Goal: Task Accomplishment & Management: Manage account settings

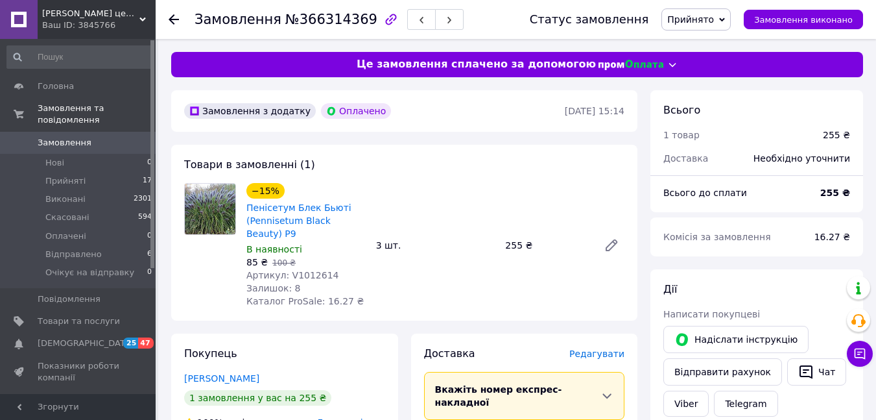
scroll to position [324, 0]
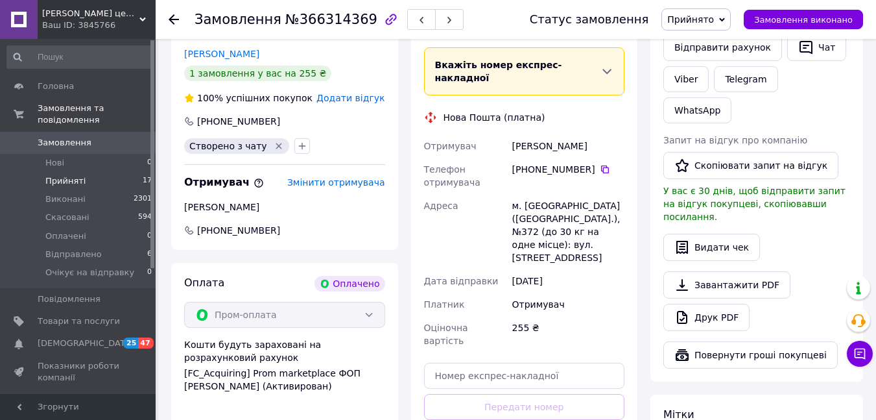
click at [84, 172] on li "Прийняті 17" at bounding box center [80, 181] width 160 height 18
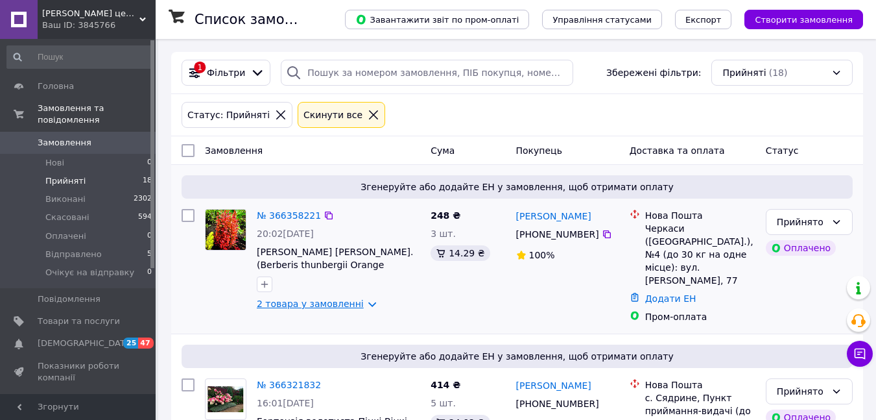
click at [309, 303] on link "2 товара у замовленні" at bounding box center [310, 303] width 107 height 10
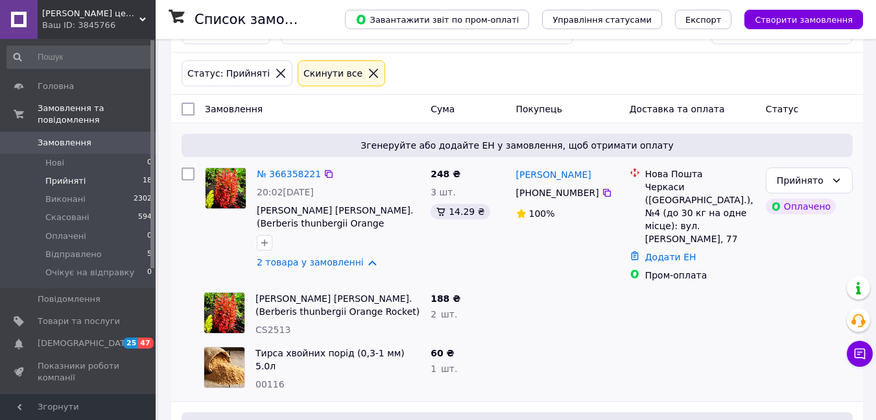
scroll to position [65, 0]
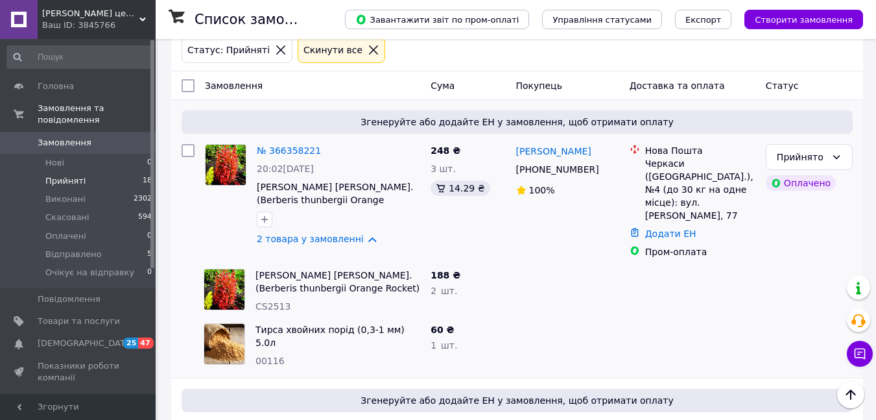
click at [48, 394] on span "Відгуки" at bounding box center [55, 400] width 34 height 12
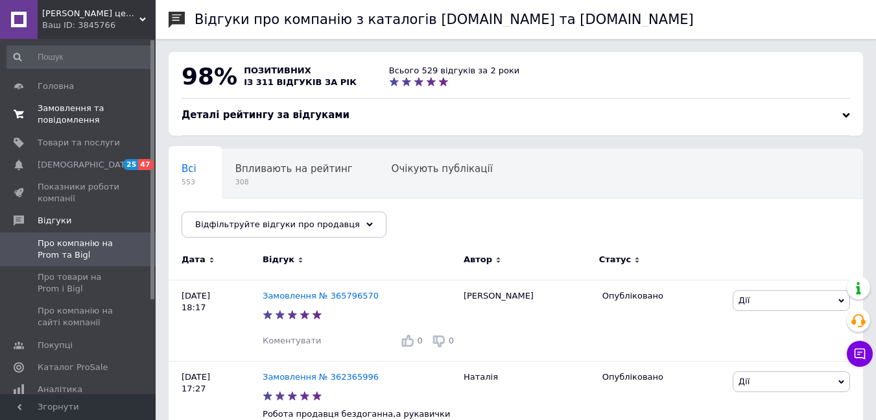
click at [41, 102] on span "Замовлення та повідомлення" at bounding box center [79, 113] width 82 height 23
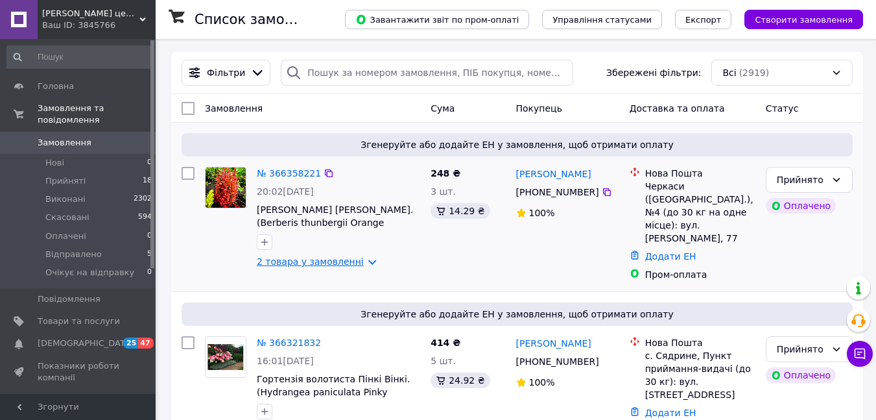
click at [316, 261] on link "2 товара у замовленні" at bounding box center [310, 261] width 107 height 10
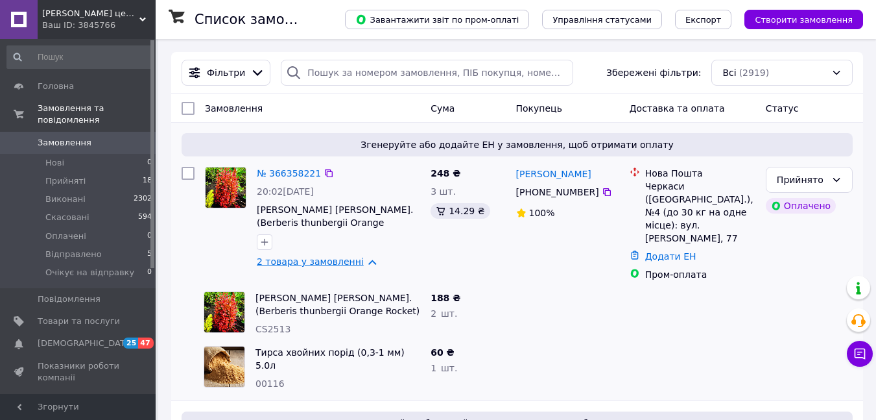
click at [307, 262] on link "2 товара у замовленні" at bounding box center [310, 261] width 107 height 10
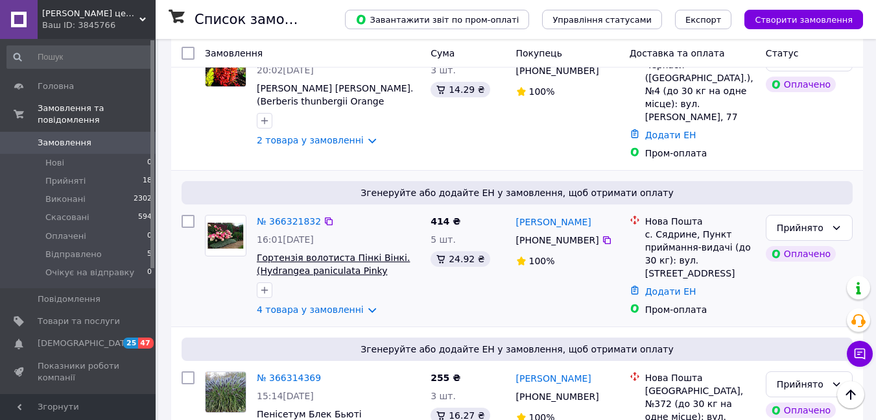
scroll to position [130, 0]
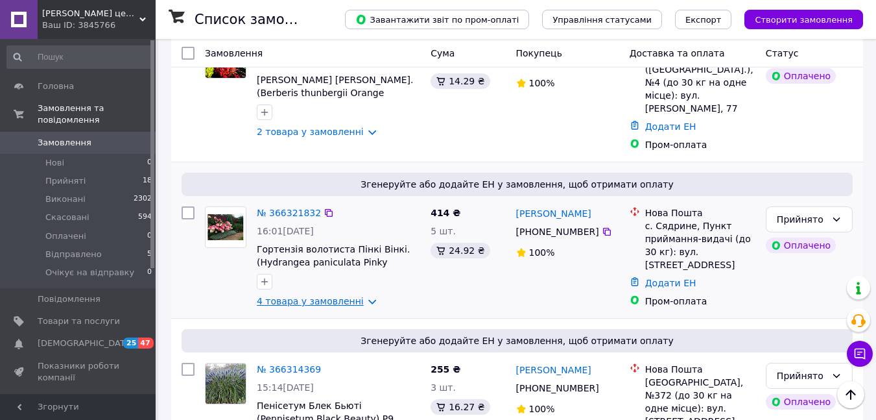
click at [313, 296] on link "4 товара у замовленні" at bounding box center [310, 301] width 107 height 10
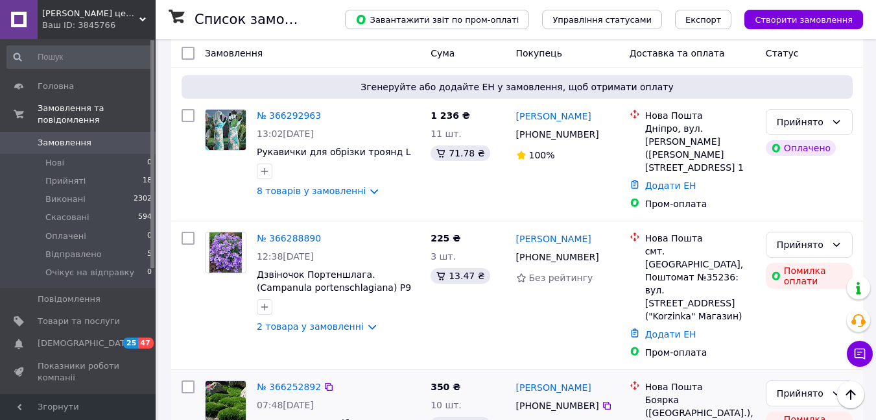
scroll to position [778, 0]
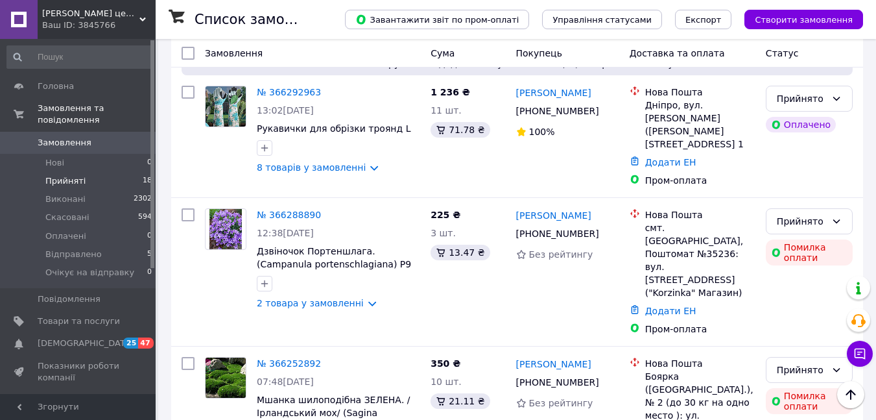
click at [66, 175] on span "Прийняті" at bounding box center [65, 181] width 40 height 12
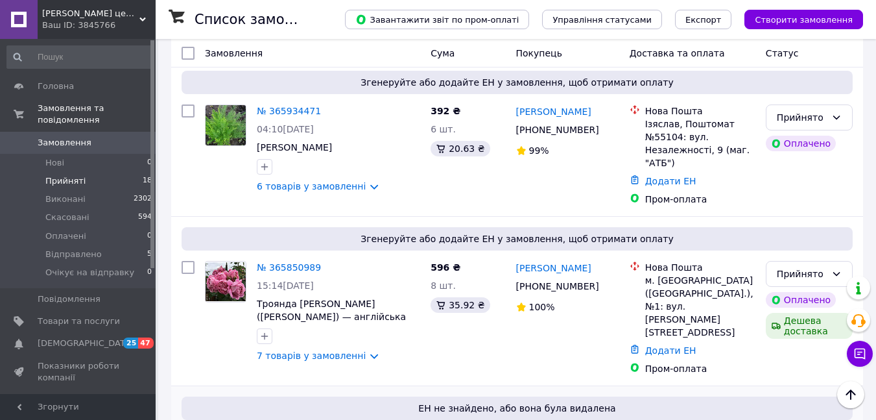
scroll to position [2676, 0]
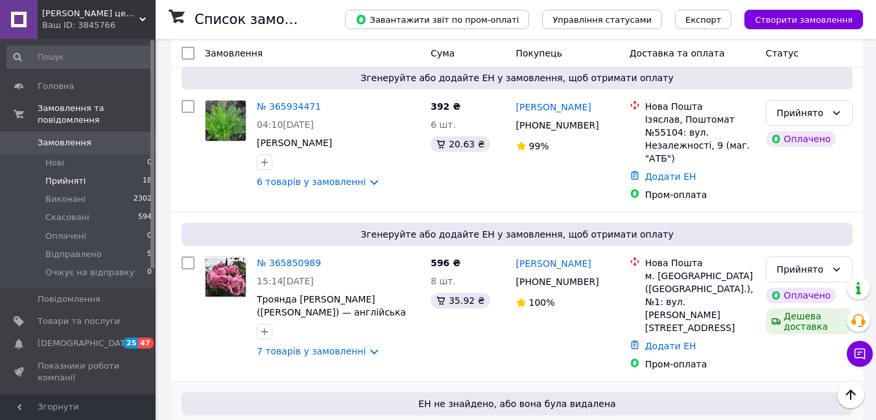
drag, startPoint x: 838, startPoint y: 242, endPoint x: 831, endPoint y: 257, distance: 16.3
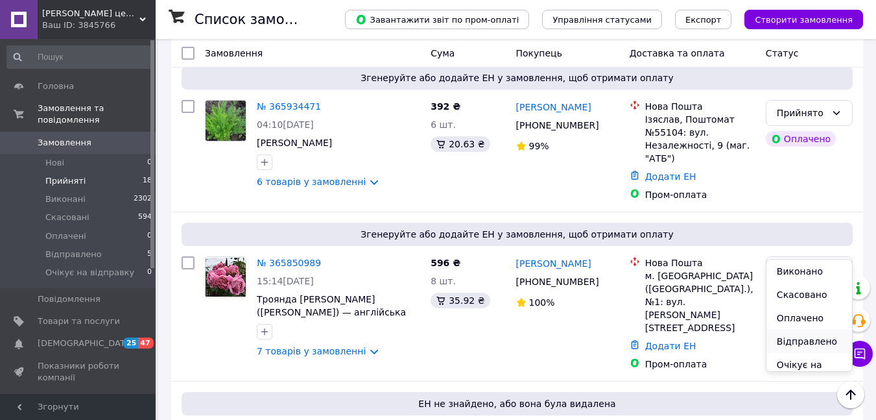
click at [804, 340] on li "Відправлено" at bounding box center [809, 340] width 86 height 23
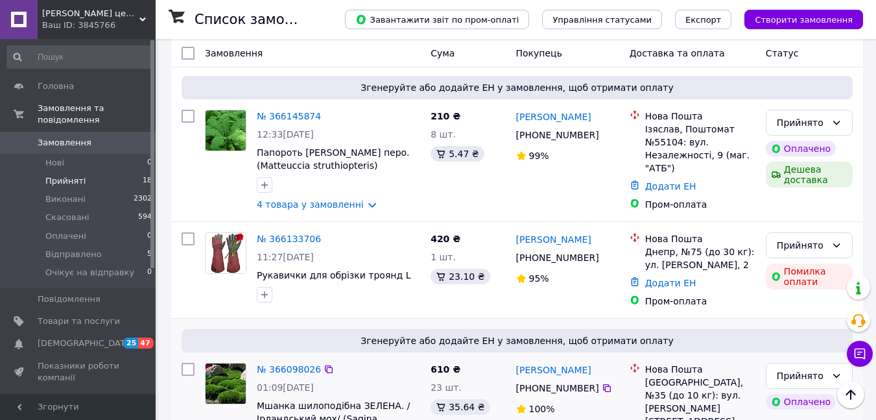
scroll to position [1898, 0]
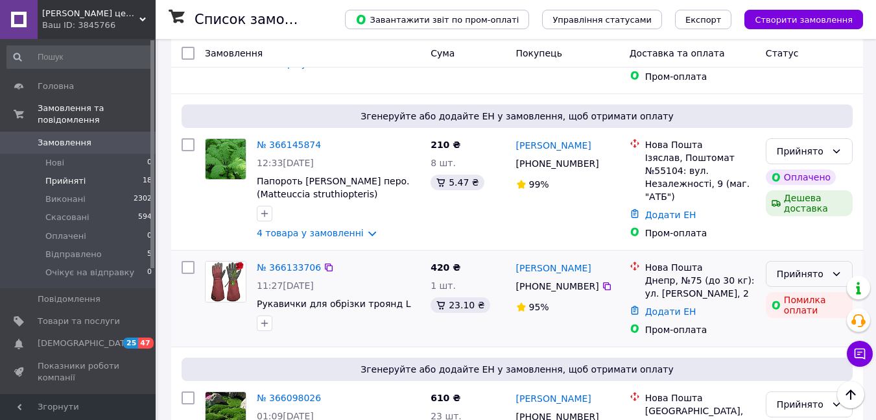
click at [845, 261] on div "Прийнято" at bounding box center [809, 274] width 87 height 26
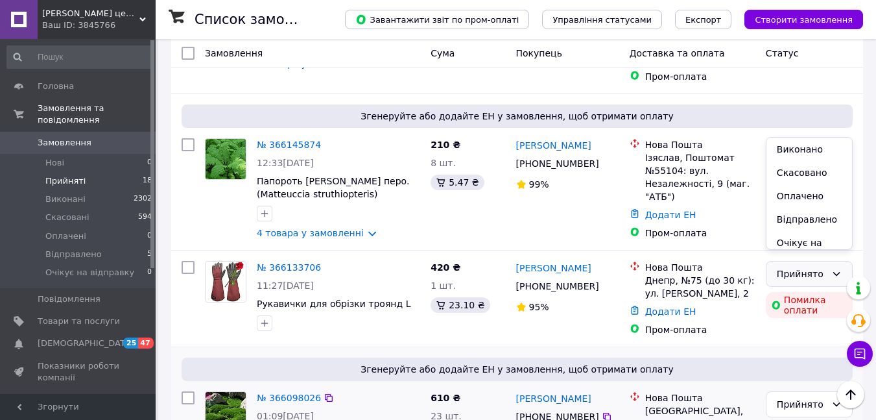
click at [816, 217] on li "Відправлено" at bounding box center [809, 218] width 86 height 23
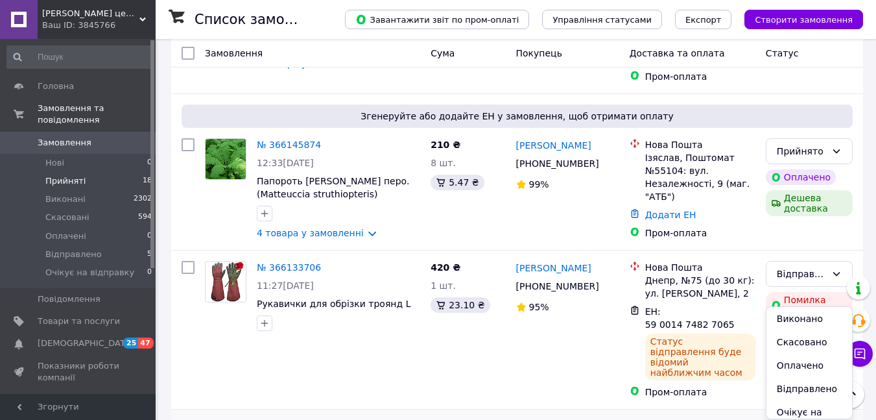
click at [811, 387] on li "Відправлено" at bounding box center [809, 388] width 86 height 23
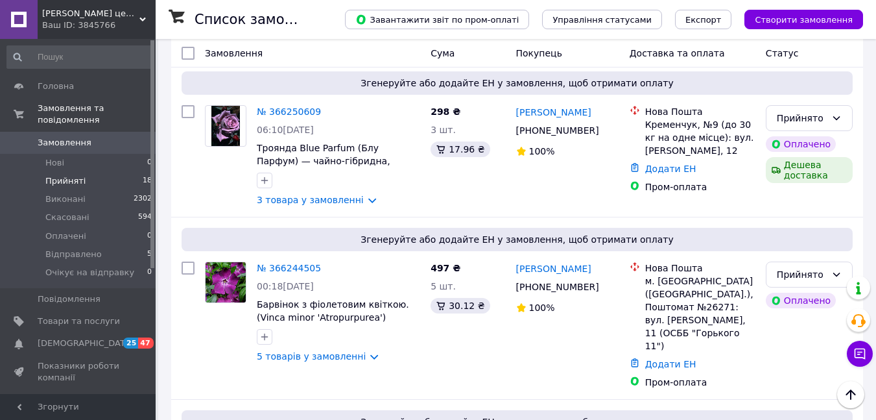
scroll to position [1185, 0]
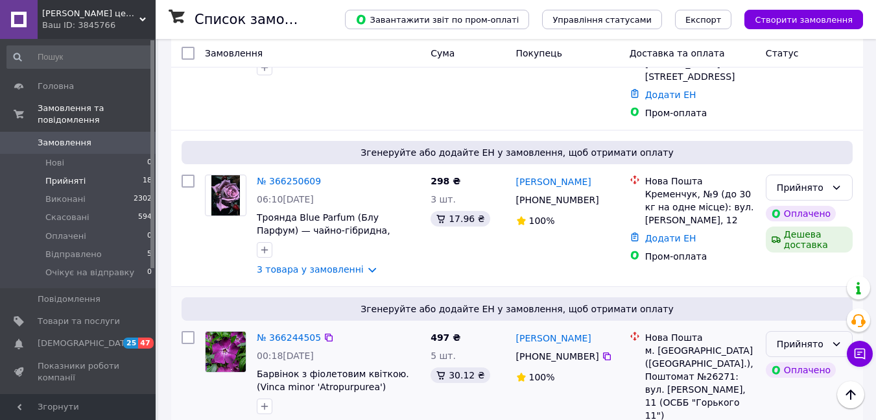
click at [834, 338] on icon at bounding box center [836, 343] width 10 height 10
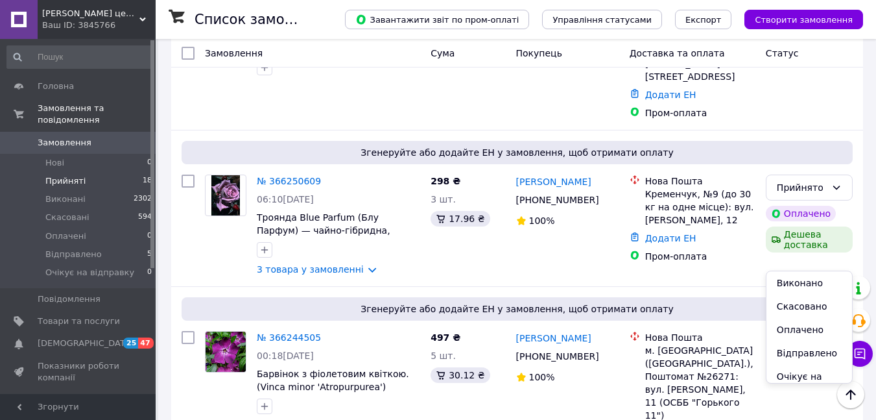
click at [809, 352] on li "Відправлено" at bounding box center [809, 352] width 86 height 23
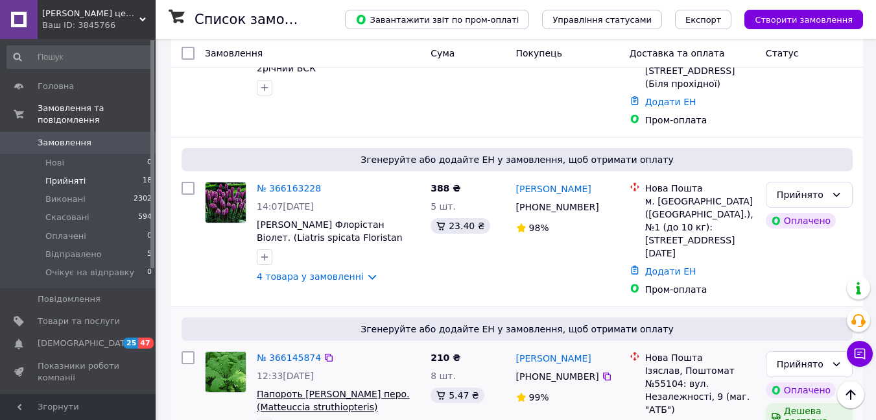
scroll to position [1768, 0]
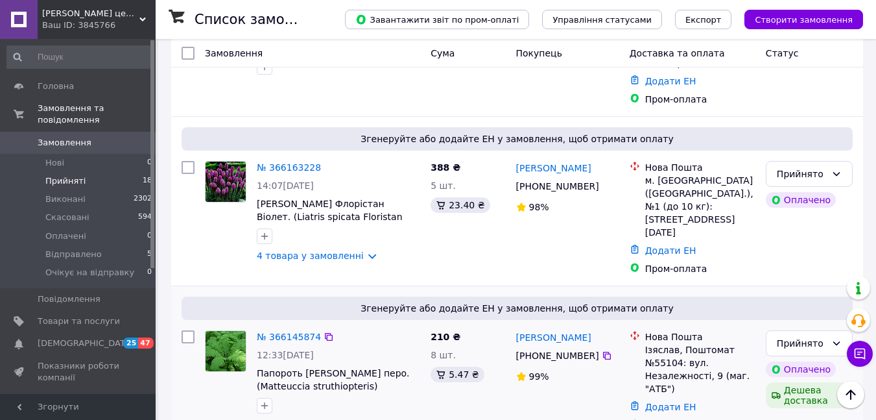
click at [322, 419] on link "4 товара у замовленні" at bounding box center [310, 425] width 107 height 10
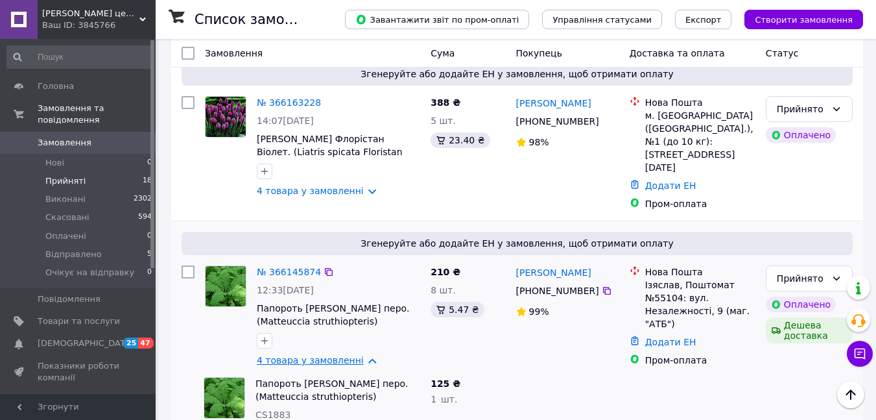
click at [301, 355] on link "4 товара у замовленні" at bounding box center [310, 360] width 107 height 10
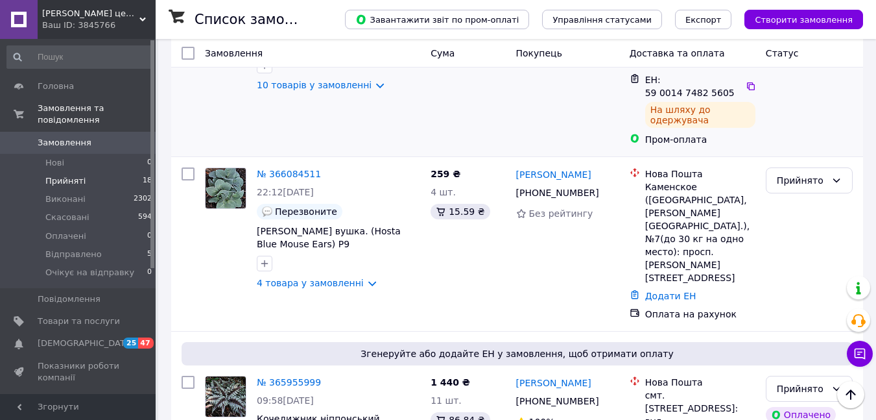
scroll to position [2352, 0]
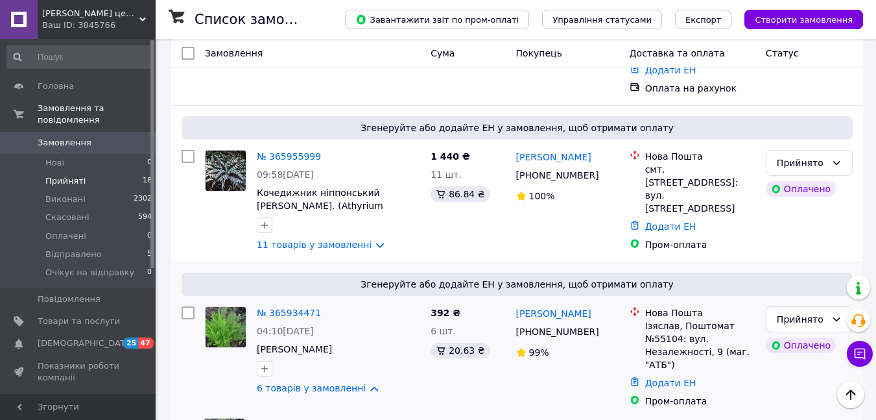
scroll to position [2417, 0]
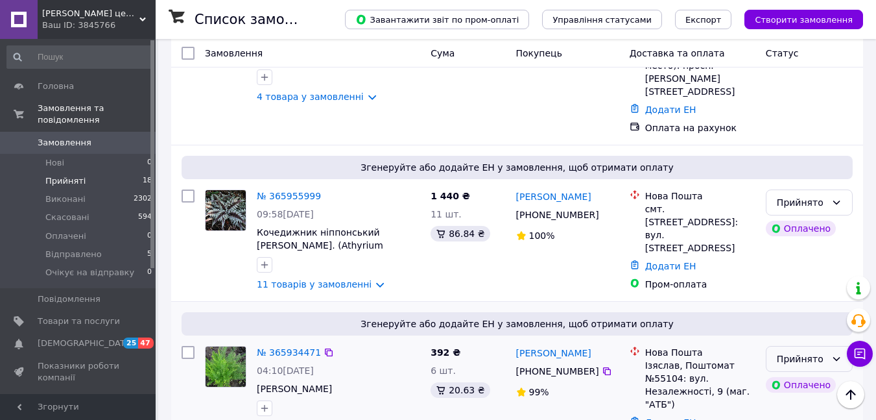
click at [846, 346] on div "Прийнято" at bounding box center [809, 359] width 87 height 26
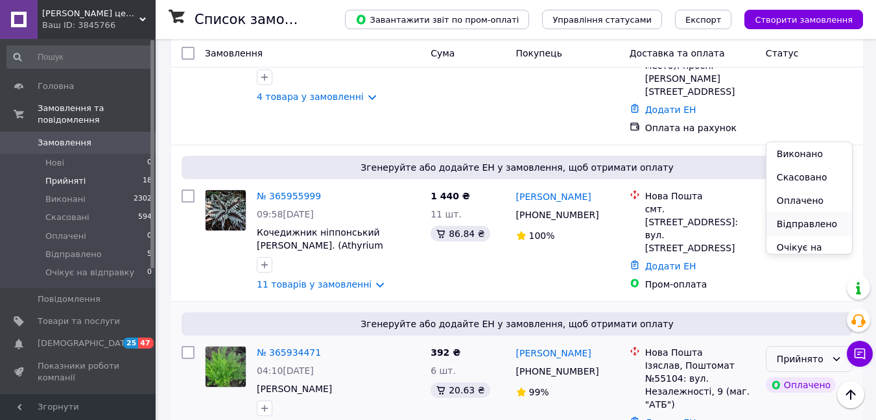
click at [814, 227] on li "Відправлено" at bounding box center [809, 223] width 86 height 23
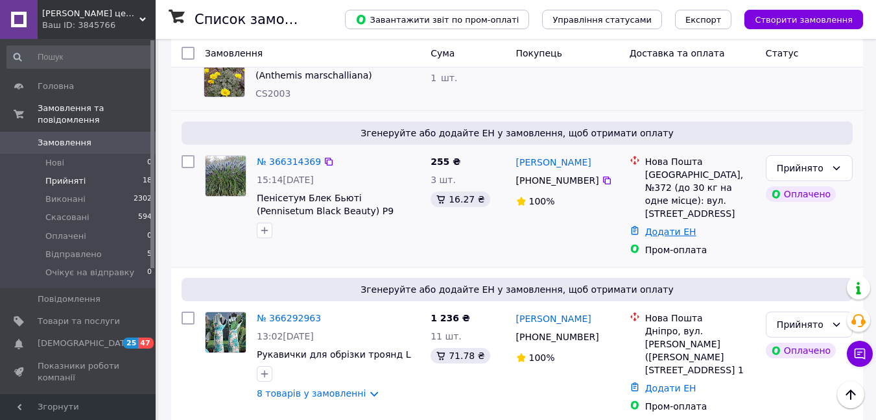
scroll to position [608, 0]
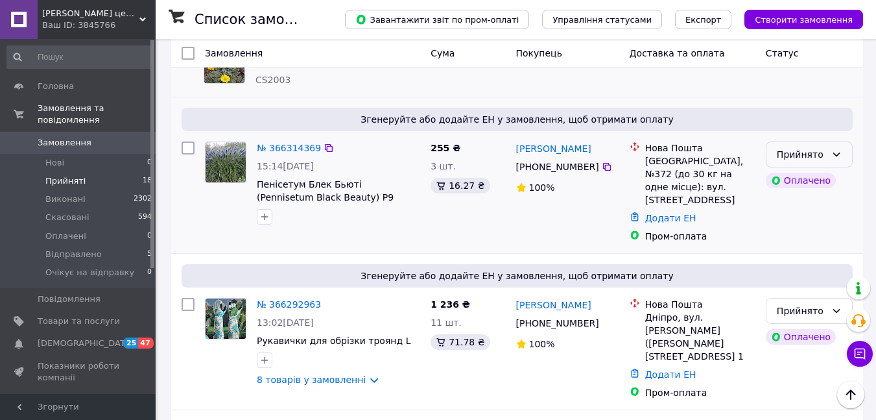
click at [847, 147] on div "Прийнято" at bounding box center [809, 154] width 87 height 26
click at [824, 242] on li "Відправлено" at bounding box center [809, 240] width 86 height 23
click at [660, 213] on link "Додати ЕН" at bounding box center [670, 218] width 51 height 10
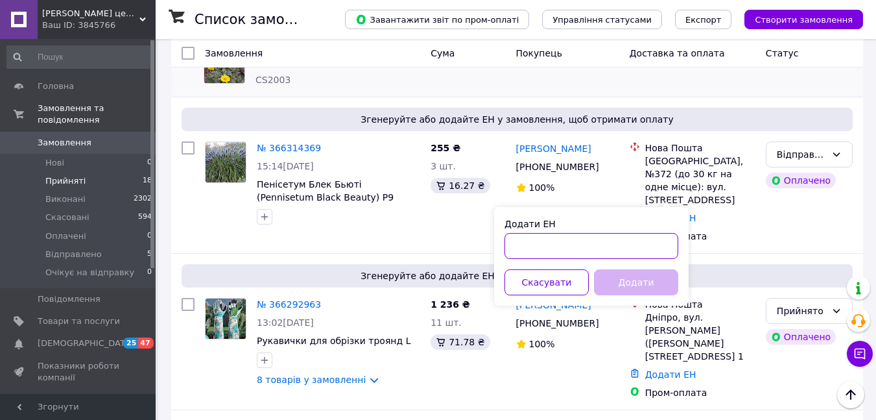
paste input "[CREDIT_CARD_NUMBER]"
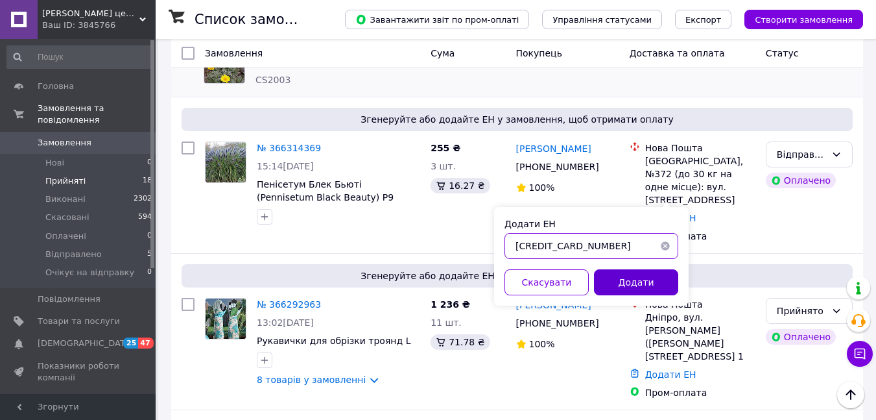
type input "[CREDIT_CARD_NUMBER]"
click at [621, 279] on button "Додати" at bounding box center [636, 282] width 84 height 26
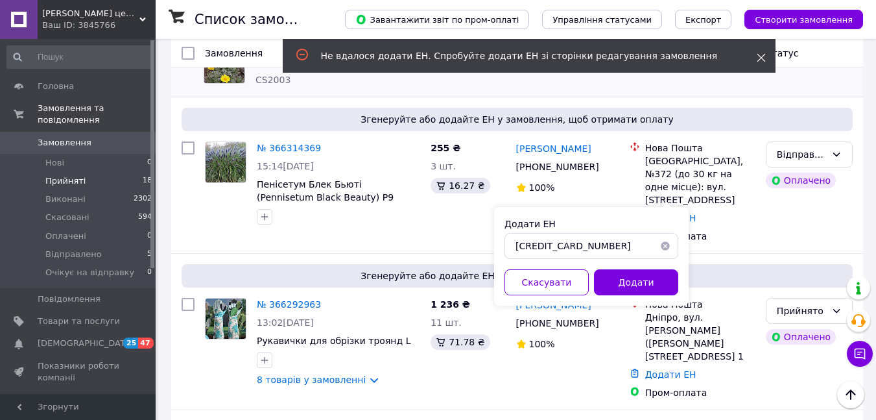
click at [765, 58] on icon at bounding box center [761, 57] width 9 height 9
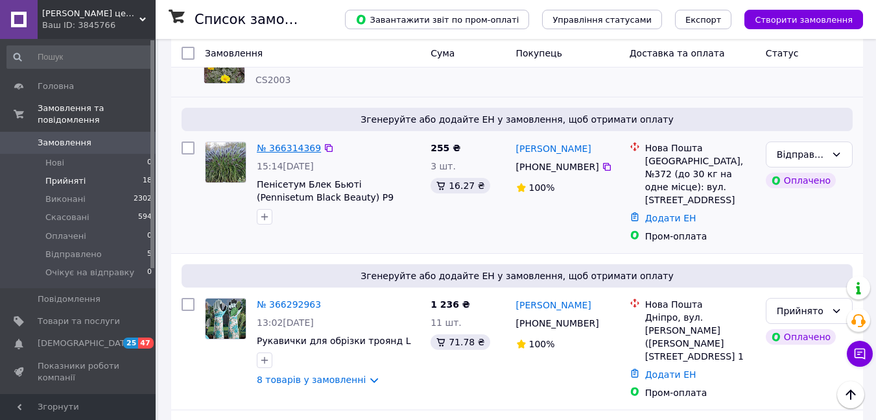
click at [279, 143] on link "№ 366314369" at bounding box center [289, 148] width 64 height 10
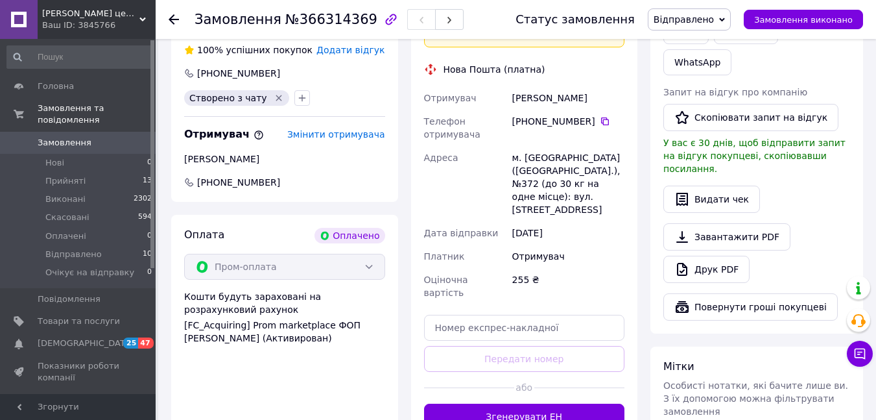
scroll to position [342, 0]
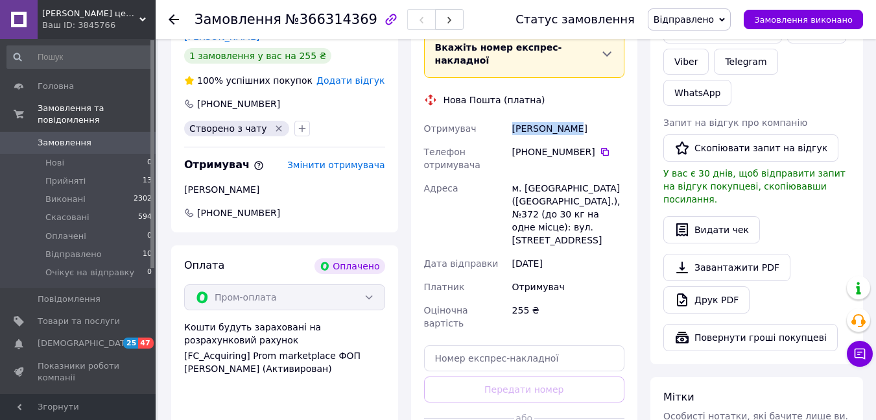
drag, startPoint x: 575, startPoint y: 103, endPoint x: 517, endPoint y: 106, distance: 57.8
click at [514, 117] on div "[PERSON_NAME]" at bounding box center [568, 128] width 117 height 23
copy div "[PERSON_NAME]"
click at [600, 147] on icon at bounding box center [605, 152] width 10 height 10
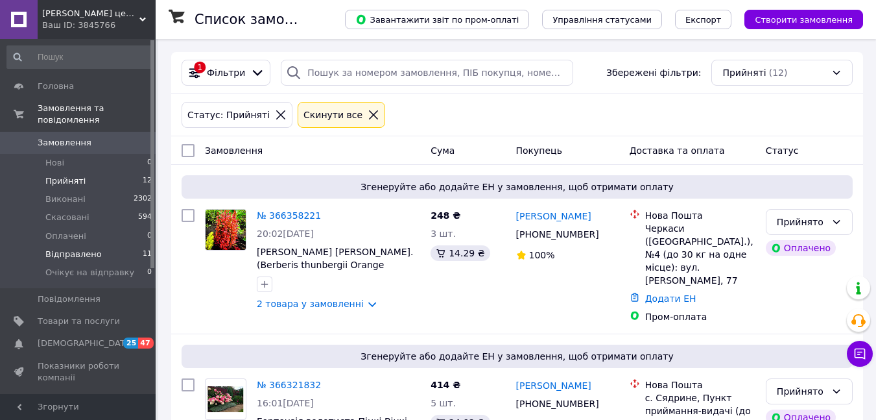
click at [70, 248] on span "Відправлено" at bounding box center [73, 254] width 56 height 12
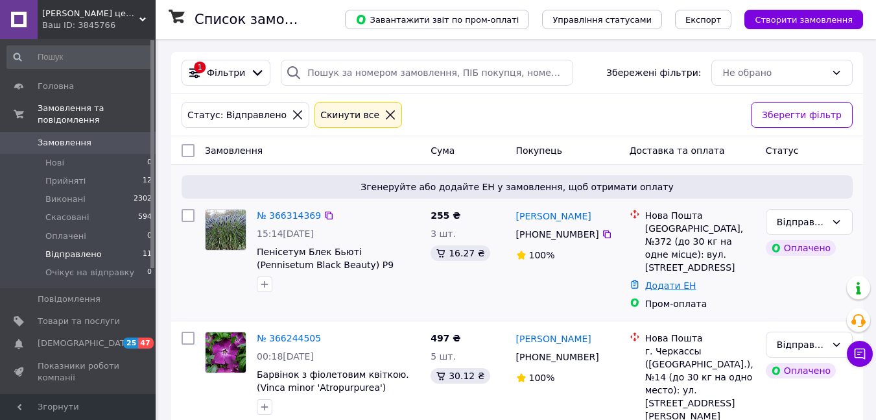
click at [656, 280] on link "Додати ЕН" at bounding box center [670, 285] width 51 height 10
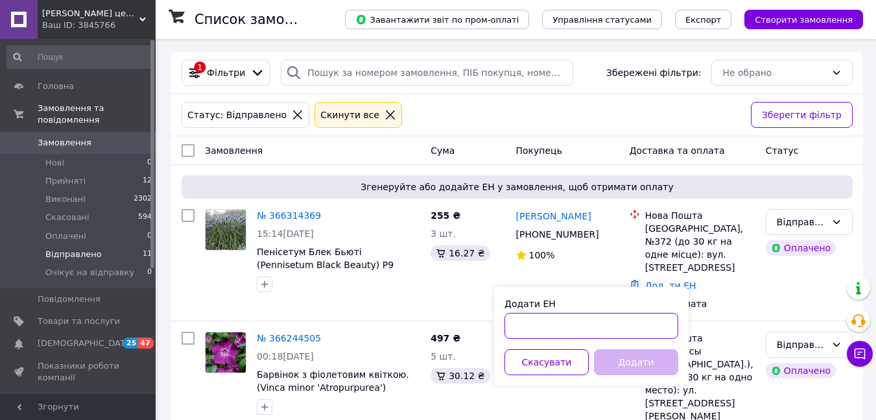
click at [584, 330] on input "Додати ЕН" at bounding box center [591, 326] width 174 height 26
paste input "[CREDIT_CARD_NUMBER]"
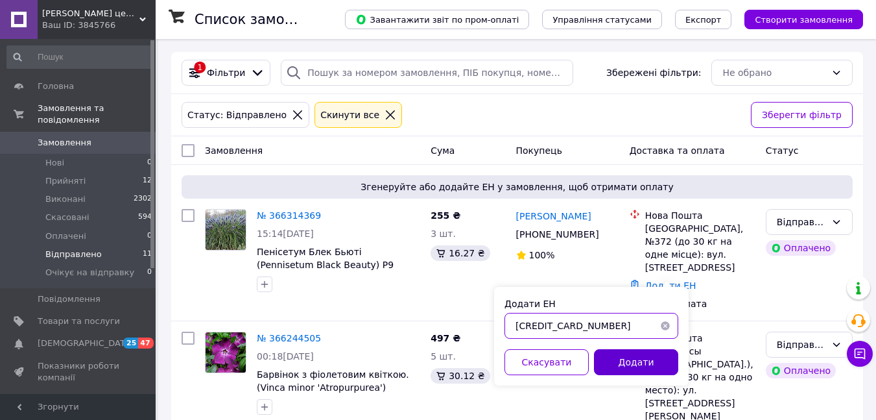
type input "[CREDIT_CARD_NUMBER]"
click at [622, 365] on button "Додати" at bounding box center [636, 362] width 84 height 26
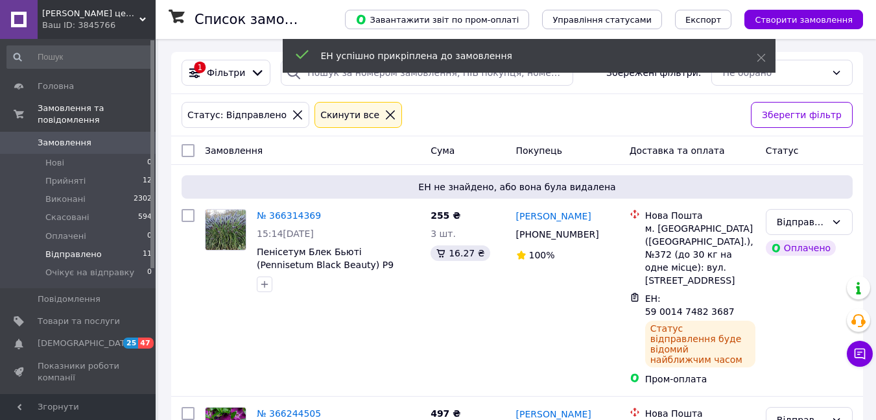
drag, startPoint x: 760, startPoint y: 60, endPoint x: 735, endPoint y: 71, distance: 27.6
click at [759, 60] on icon at bounding box center [761, 57] width 9 height 9
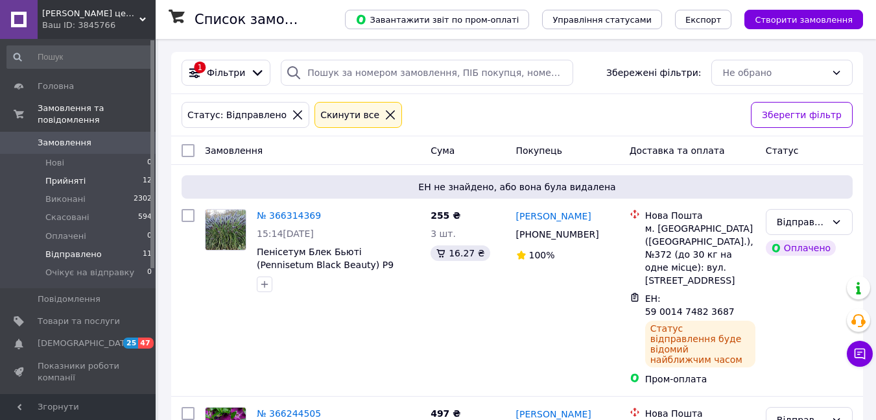
click at [60, 175] on span "Прийняті" at bounding box center [65, 181] width 40 height 12
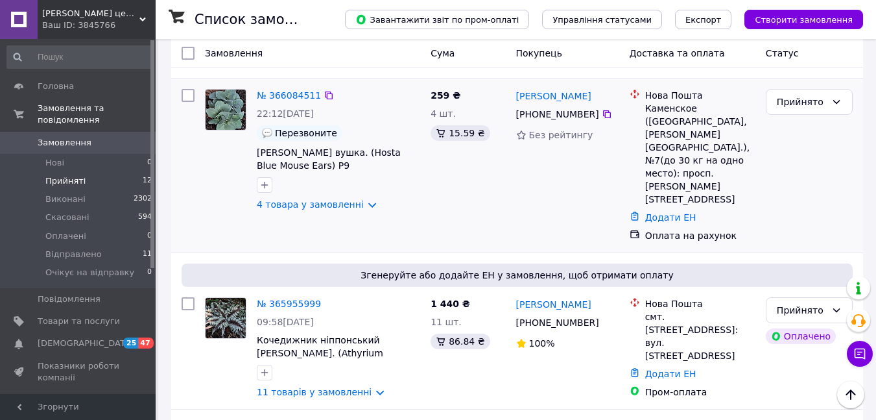
scroll to position [1530, 0]
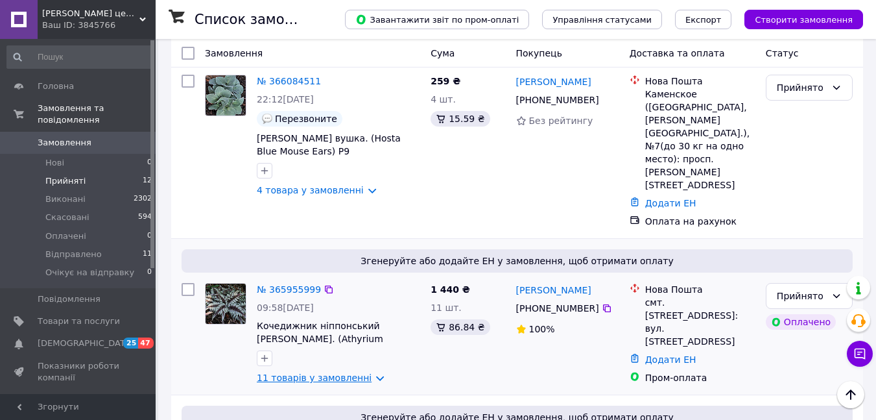
click at [331, 372] on link "11 товарів у замовленні" at bounding box center [314, 377] width 115 height 10
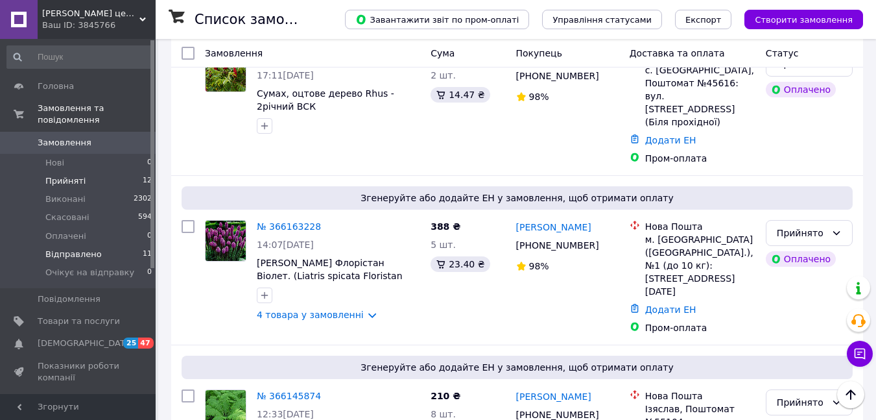
scroll to position [1076, 0]
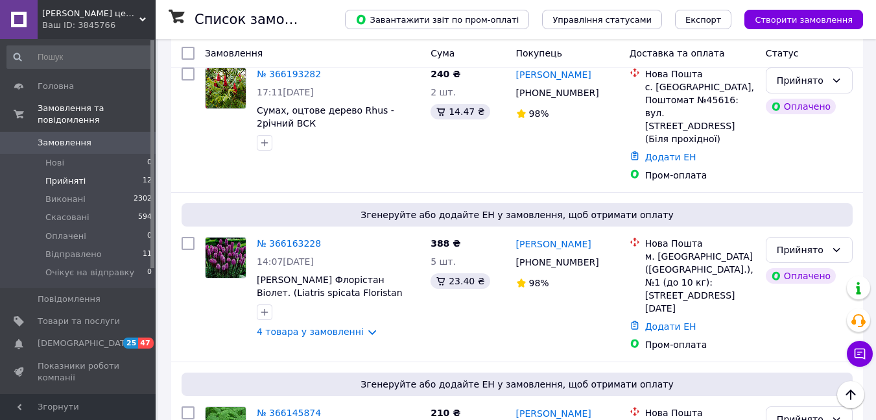
click at [43, 394] on span "Відгуки" at bounding box center [55, 400] width 34 height 12
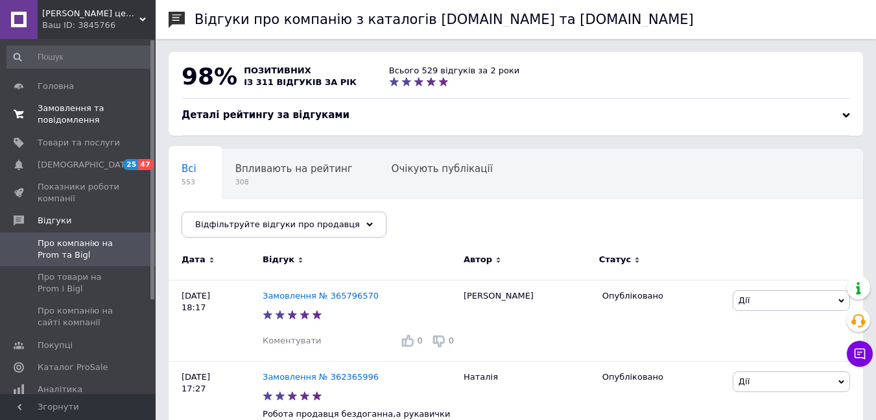
click at [56, 114] on span "Замовлення та повідомлення" at bounding box center [79, 113] width 82 height 23
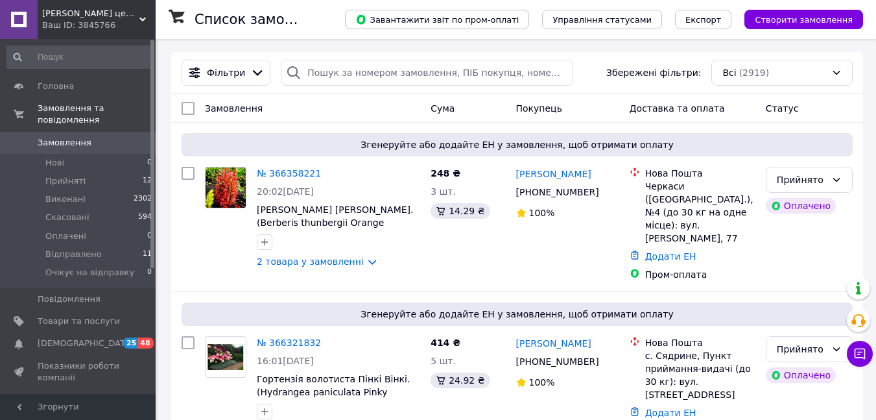
click at [42, 394] on span "Відгуки" at bounding box center [55, 400] width 34 height 12
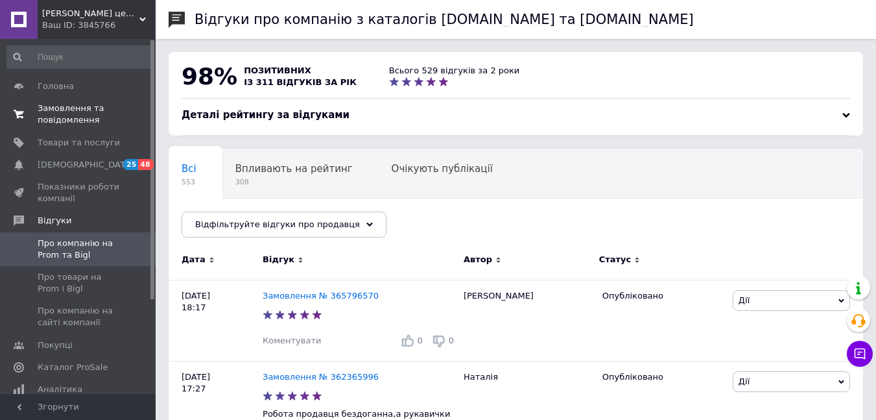
click at [73, 108] on span "Замовлення та повідомлення" at bounding box center [79, 113] width 82 height 23
